Goal: Task Accomplishment & Management: Use online tool/utility

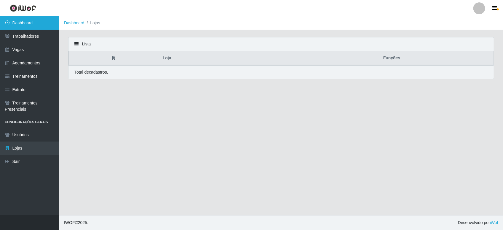
click at [19, 21] on link "Dashboard" at bounding box center [29, 22] width 59 height 13
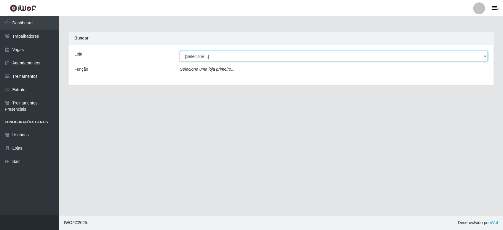
drag, startPoint x: 285, startPoint y: 63, endPoint x: 285, endPoint y: 57, distance: 5.9
click at [285, 57] on select "[Selecione...] Bemais Supermercados - B11 Manaíra" at bounding box center [334, 56] width 308 height 10
select select "409"
click at [180, 51] on select "[Selecione...] Bemais Supermercados - B11 Manaíra" at bounding box center [334, 56] width 308 height 10
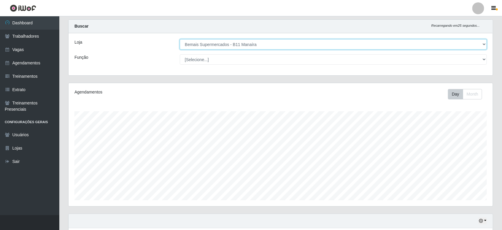
scroll to position [11, 0]
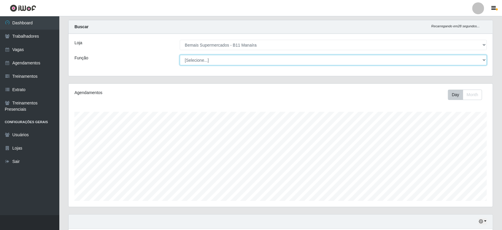
click at [195, 64] on select "[Selecione...] ASG ASG + ASG ++ Auxiliar de Estacionamento Auxiliar de Estacion…" at bounding box center [333, 60] width 307 height 10
click at [180, 55] on select "[Selecione...] ASG ASG + ASG ++ Auxiliar de Estacionamento Auxiliar de Estacion…" at bounding box center [333, 60] width 307 height 10
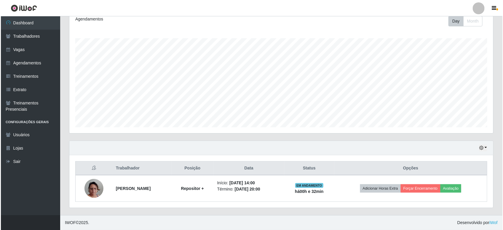
scroll to position [85, 0]
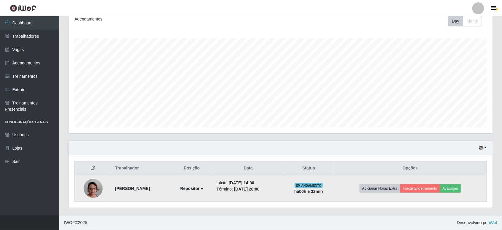
click at [101, 187] on img at bounding box center [93, 188] width 19 height 34
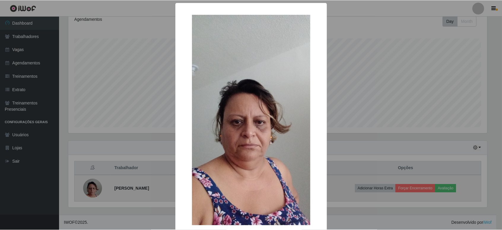
scroll to position [123, 420]
click at [101, 187] on div "× OK Cancel" at bounding box center [251, 115] width 503 height 230
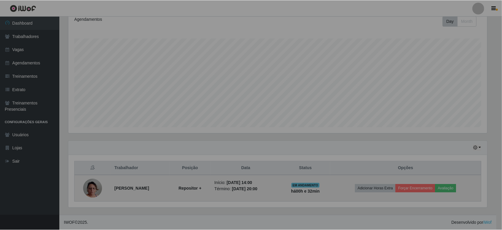
scroll to position [123, 424]
